Goal: Information Seeking & Learning: Find specific fact

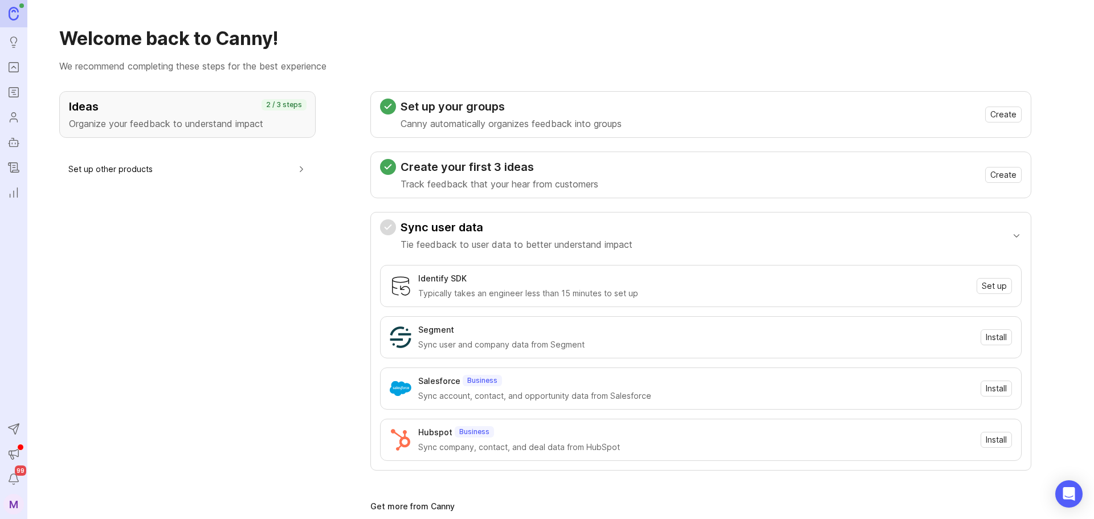
click at [14, 62] on icon "Portal" at bounding box center [13, 67] width 13 height 14
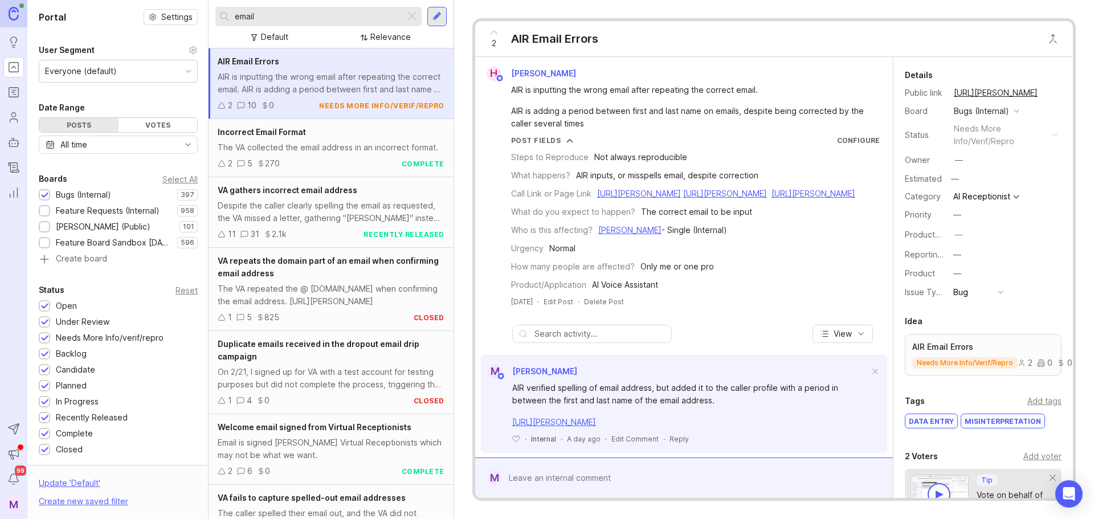
click at [91, 212] on div "Feature Requests (Internal)" at bounding box center [108, 211] width 104 height 13
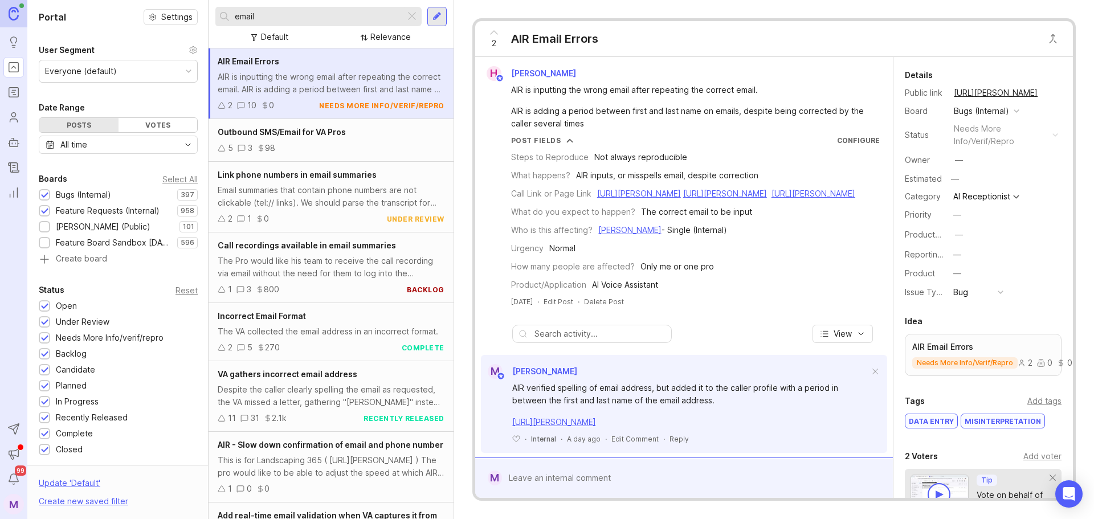
click at [80, 189] on div "Bugs (Internal)" at bounding box center [83, 195] width 55 height 13
